Goal: Navigation & Orientation: Find specific page/section

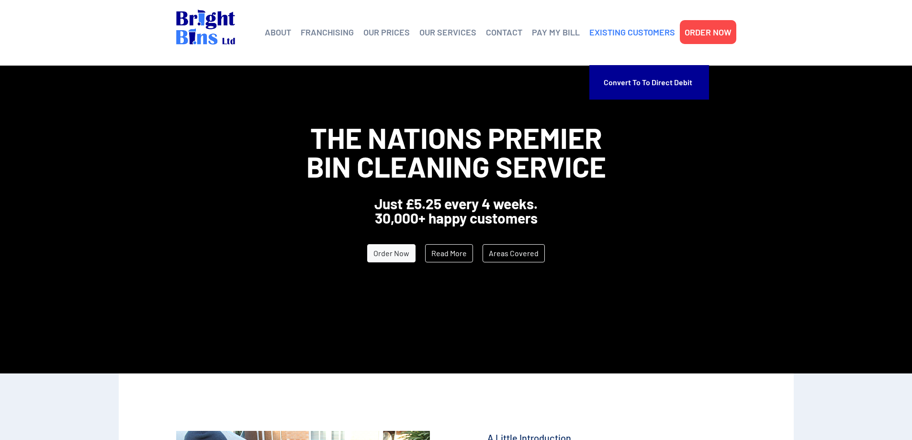
click at [611, 30] on link "EXISTING CUSTOMERS" at bounding box center [633, 32] width 86 height 14
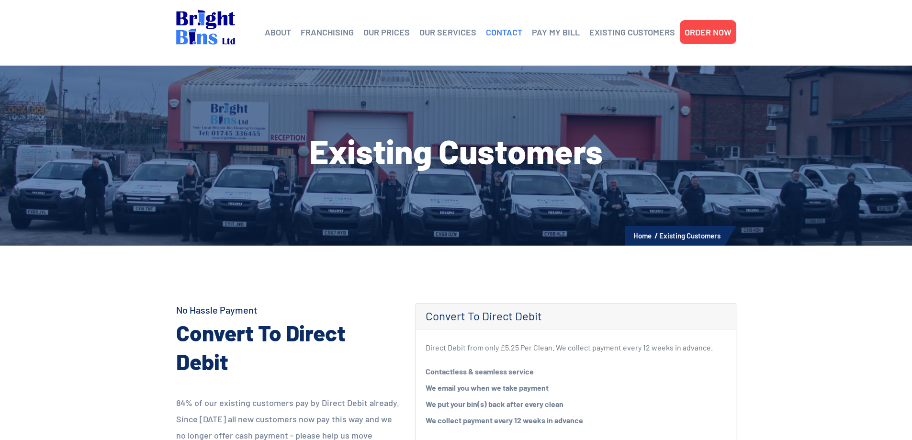
click at [499, 33] on link "CONTACT" at bounding box center [504, 32] width 36 height 14
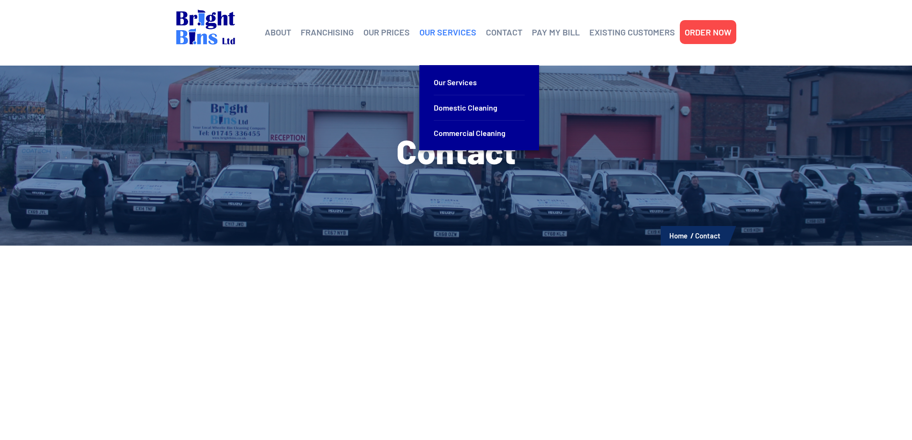
click at [466, 35] on link "OUR SERVICES" at bounding box center [448, 32] width 57 height 14
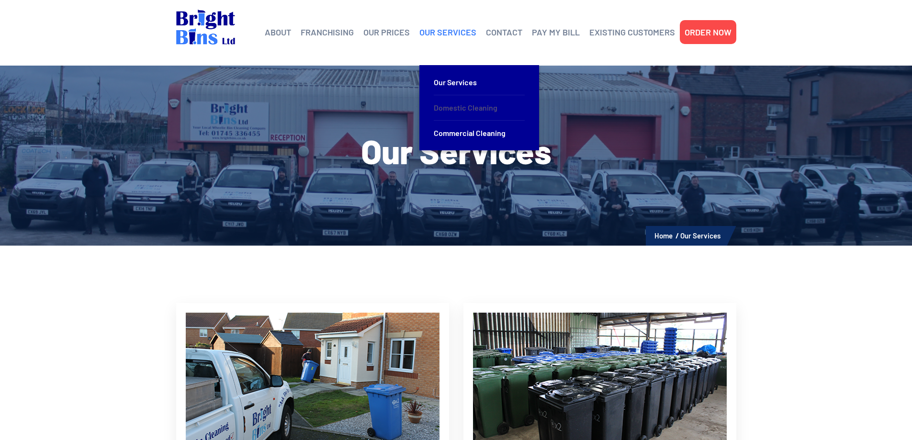
click at [445, 106] on link "Domestic Cleaning" at bounding box center [479, 107] width 91 height 25
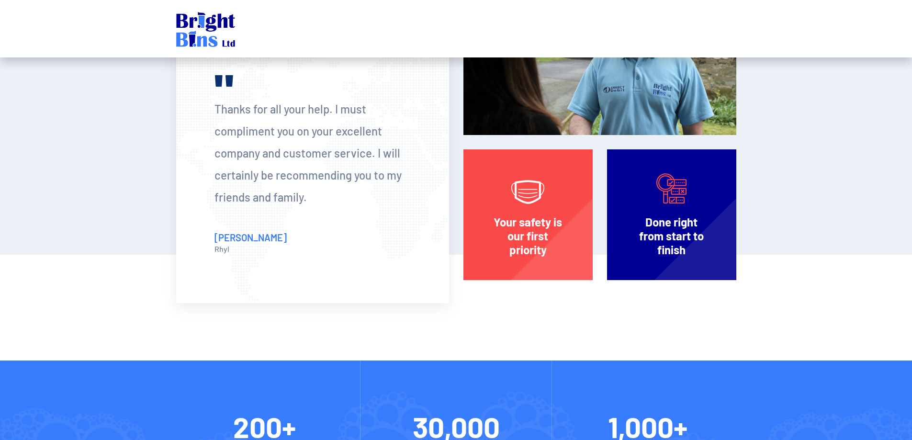
scroll to position [986, 0]
